Goal: Task Accomplishment & Management: Manage account settings

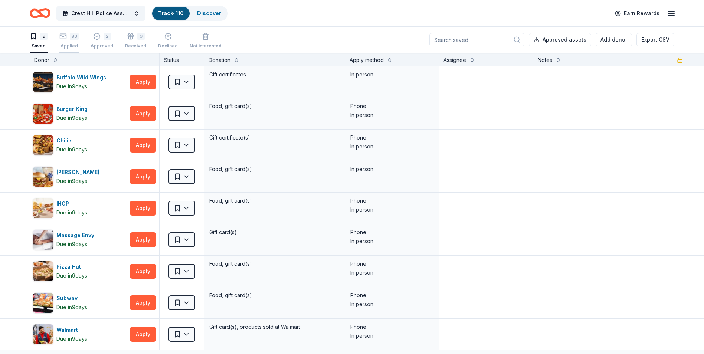
click at [71, 41] on div "80 Applied" at bounding box center [68, 41] width 19 height 16
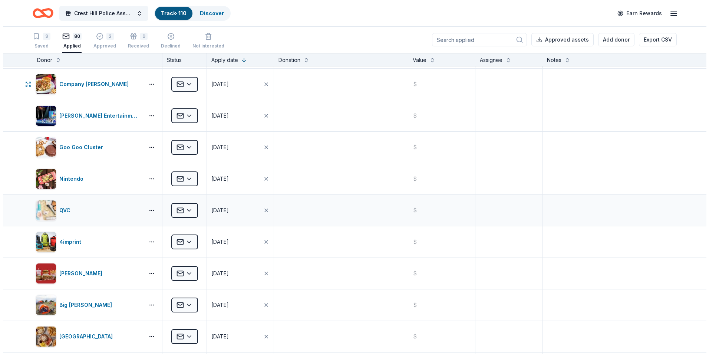
scroll to position [519, 0]
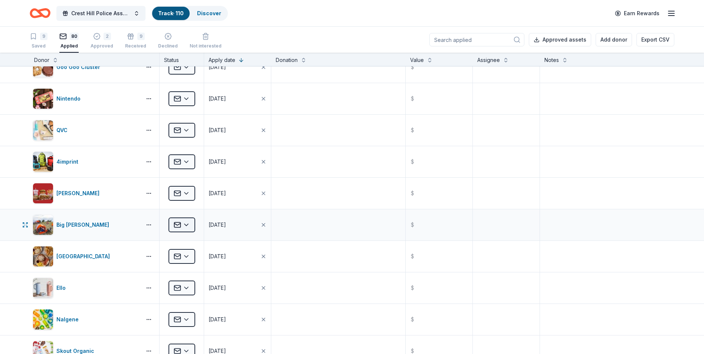
click at [190, 225] on html "Crest Hill Police Association 15th Annual Golf Outing Fundraiser Track · 110 Di…" at bounding box center [352, 177] width 704 height 354
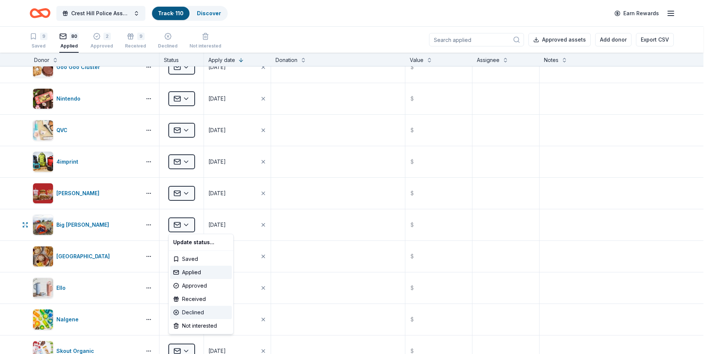
click at [199, 313] on div "Declined" at bounding box center [201, 312] width 62 height 13
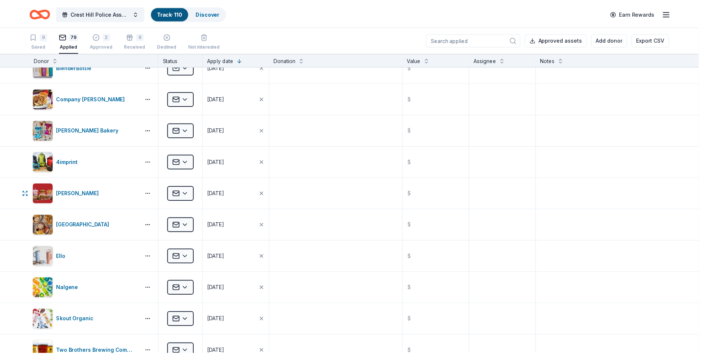
scroll to position [393, 0]
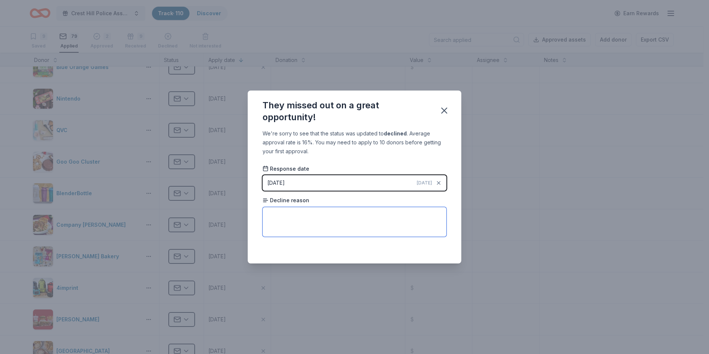
click at [371, 210] on textarea at bounding box center [355, 222] width 184 height 30
type textarea "Small business, can't donate to everyone."
click at [444, 112] on icon "button" at bounding box center [444, 110] width 10 height 10
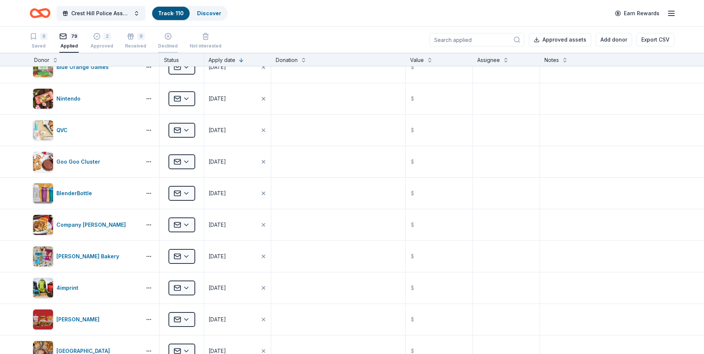
click at [161, 43] on div "Declined" at bounding box center [168, 41] width 20 height 16
